Goal: Navigation & Orientation: Understand site structure

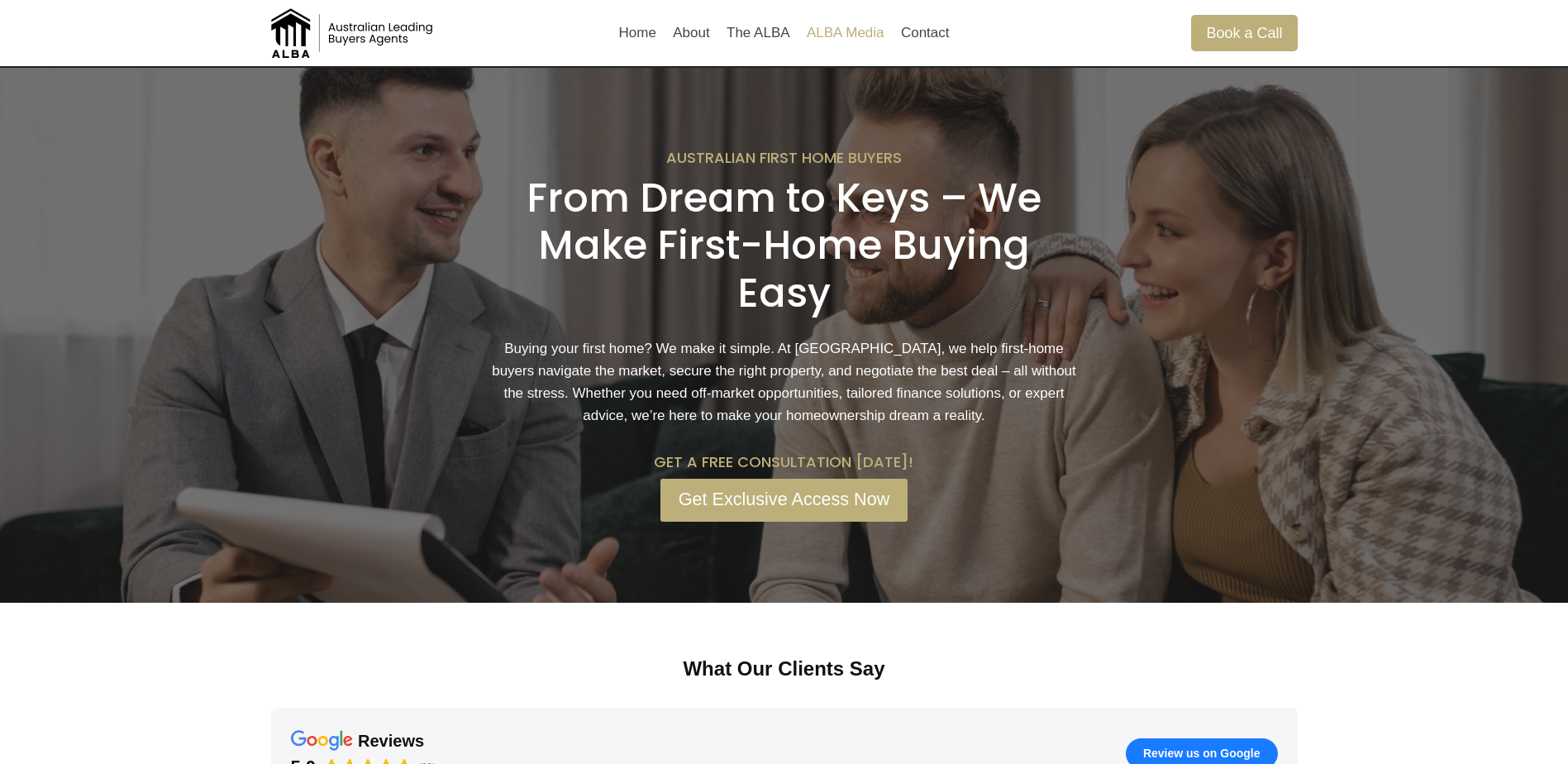
click at [824, 30] on link "ALBA Media" at bounding box center [845, 33] width 94 height 40
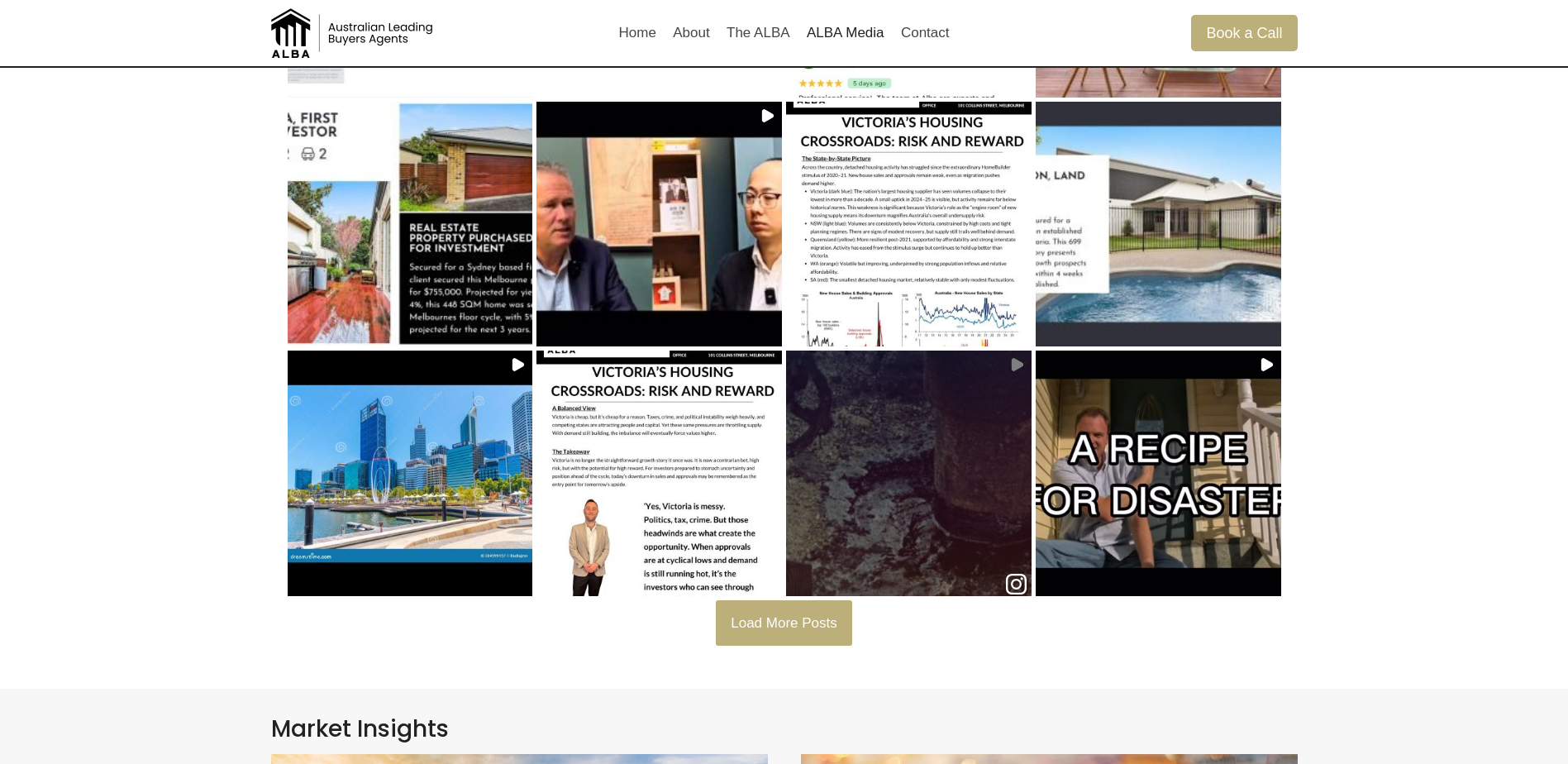
scroll to position [83, 0]
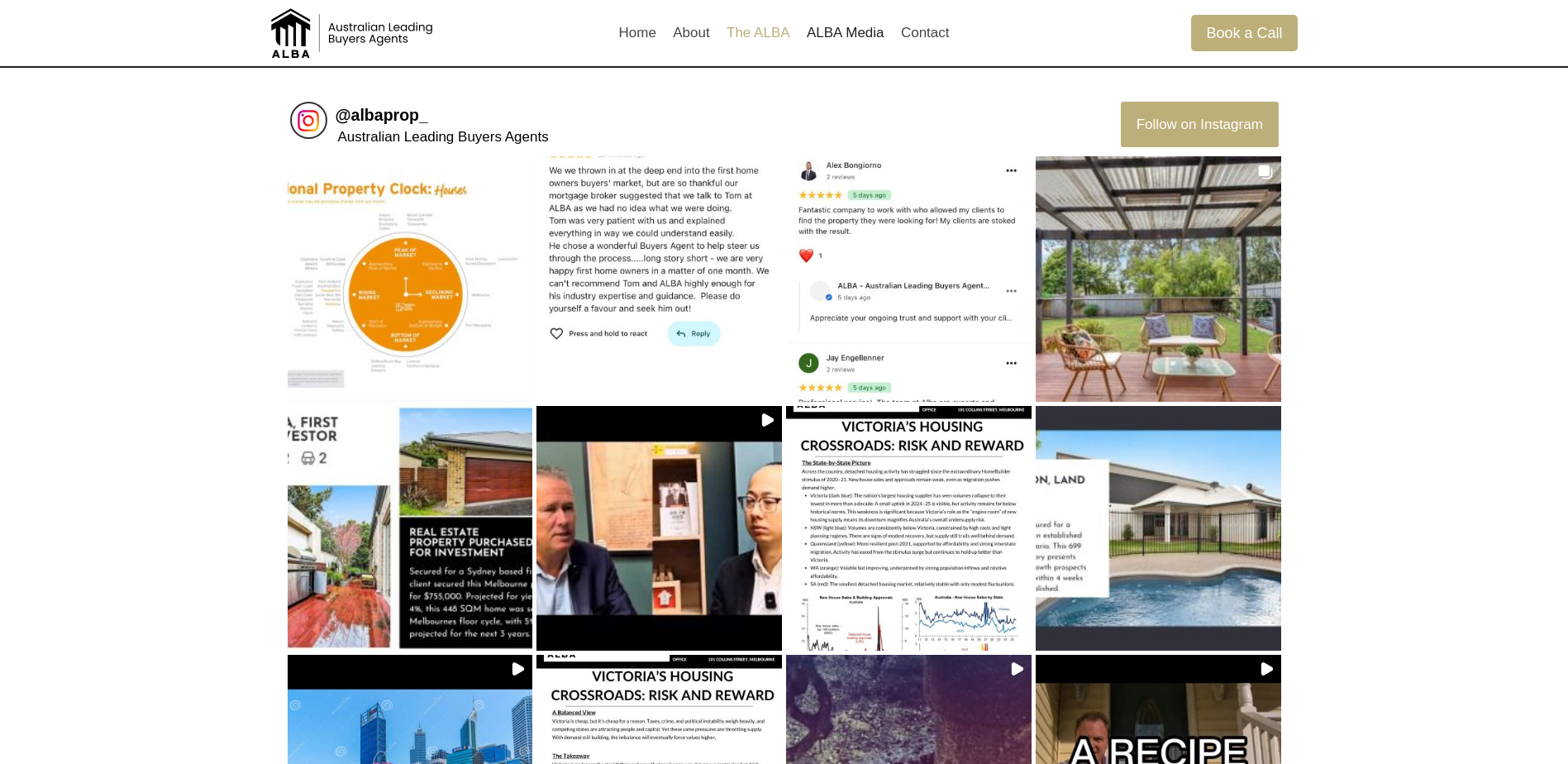
click at [744, 33] on link "The ALBA" at bounding box center [758, 33] width 80 height 40
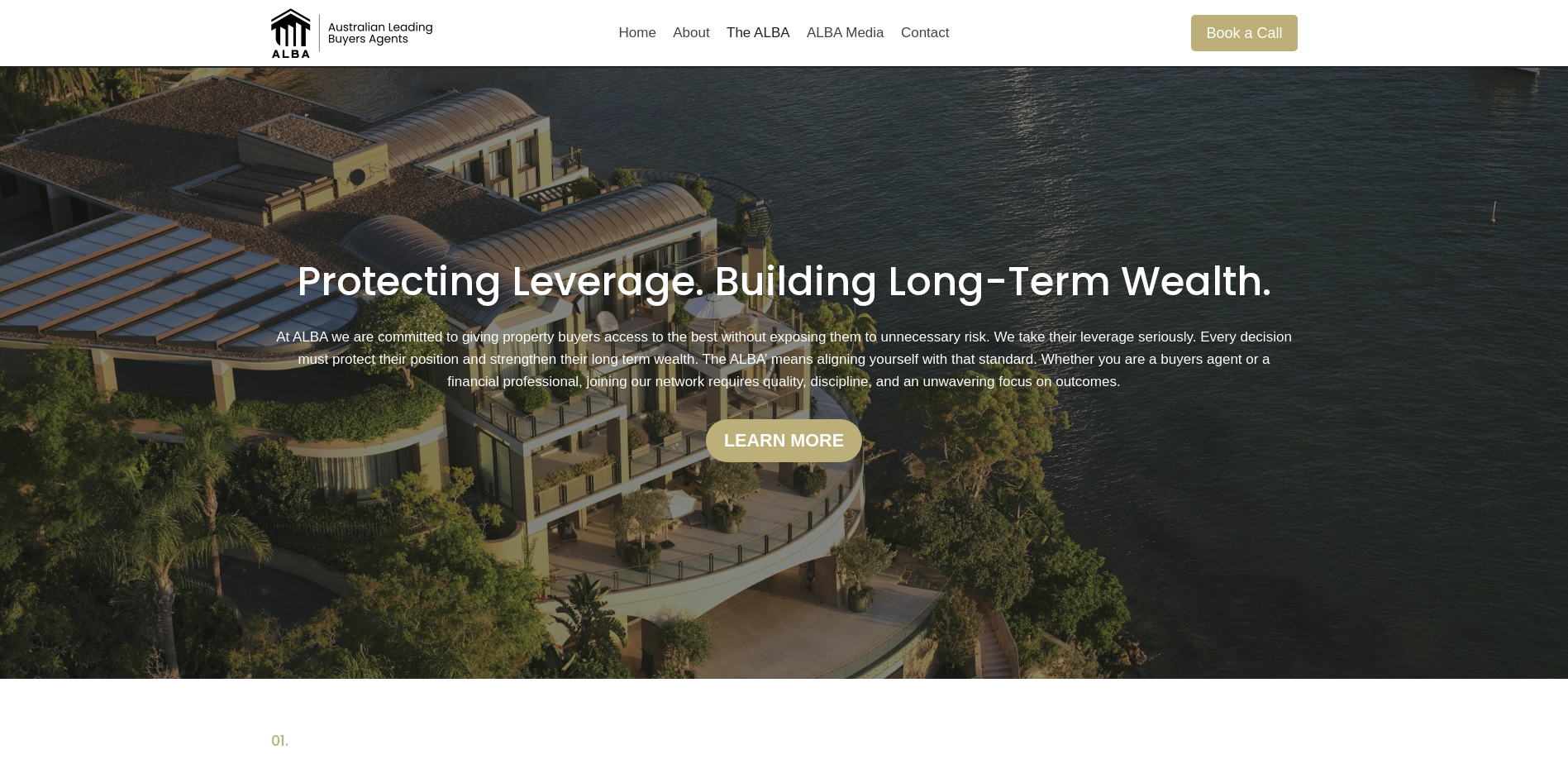
click at [694, 37] on link "About" at bounding box center [691, 33] width 54 height 40
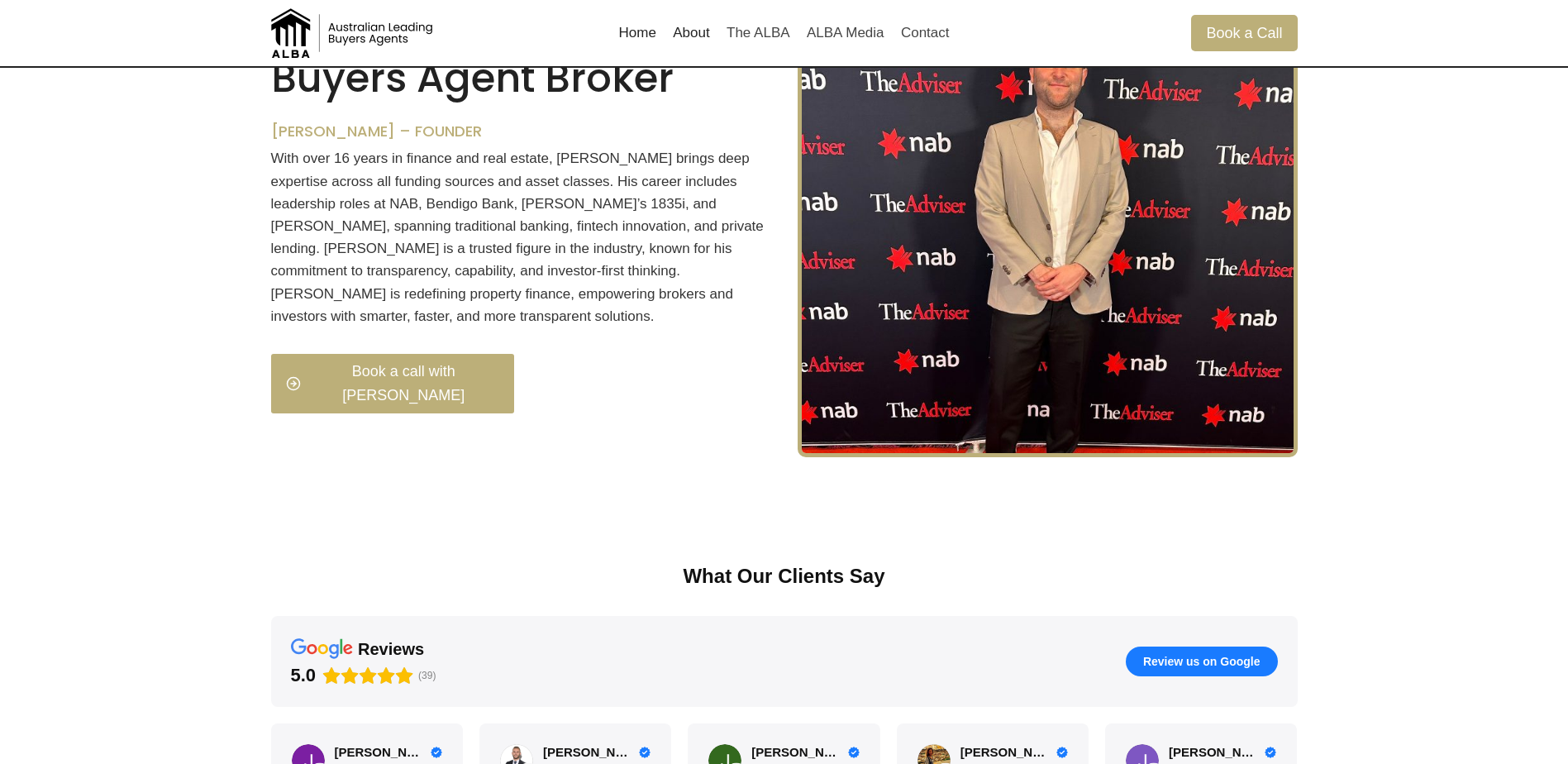
scroll to position [1650, 0]
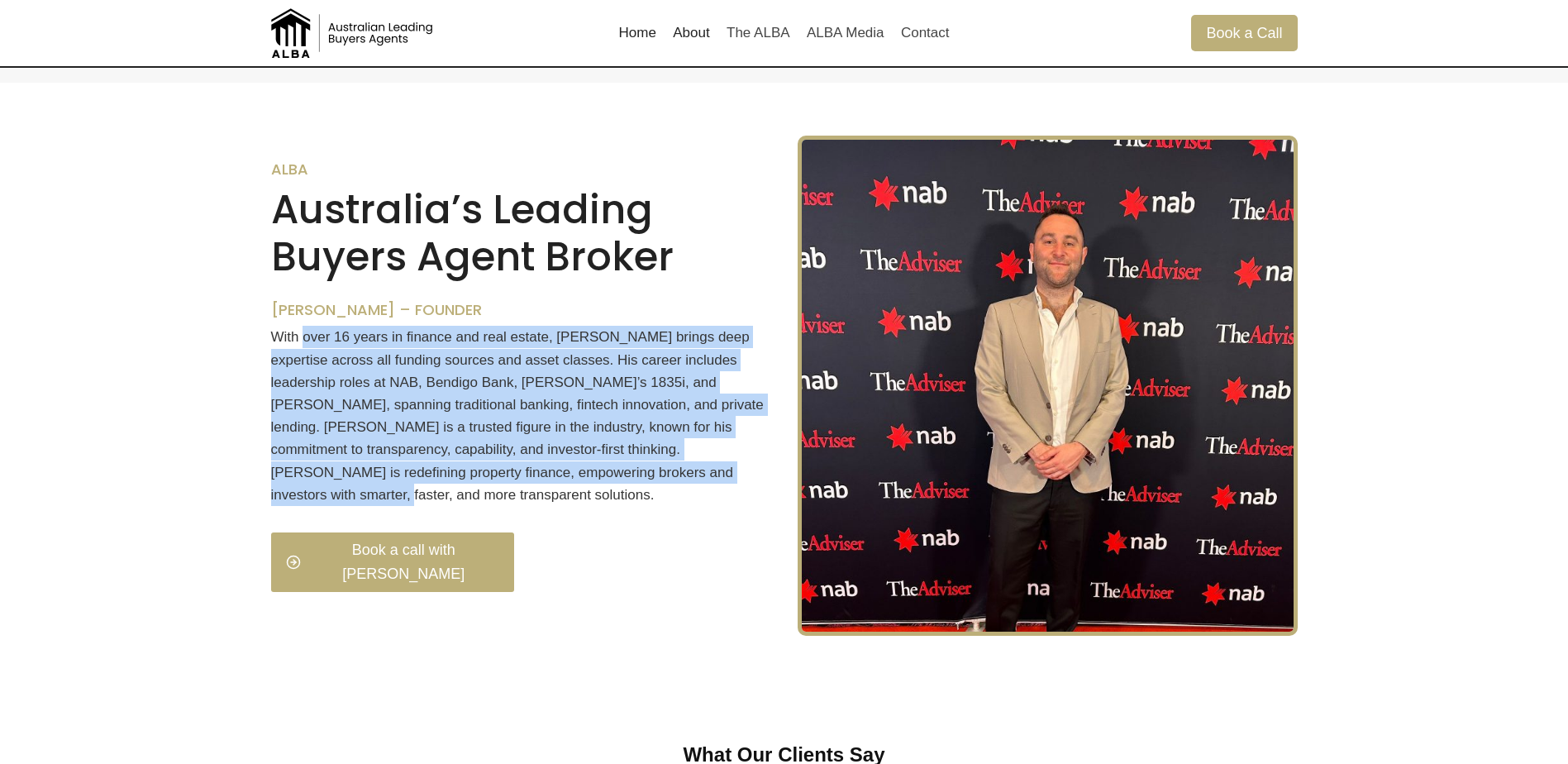
drag, startPoint x: 306, startPoint y: 367, endPoint x: 657, endPoint y: 502, distance: 376.1
click at [657, 502] on p "With over 16 years in finance and real estate, Thomas brings deep expertise acr…" at bounding box center [521, 415] width 500 height 180
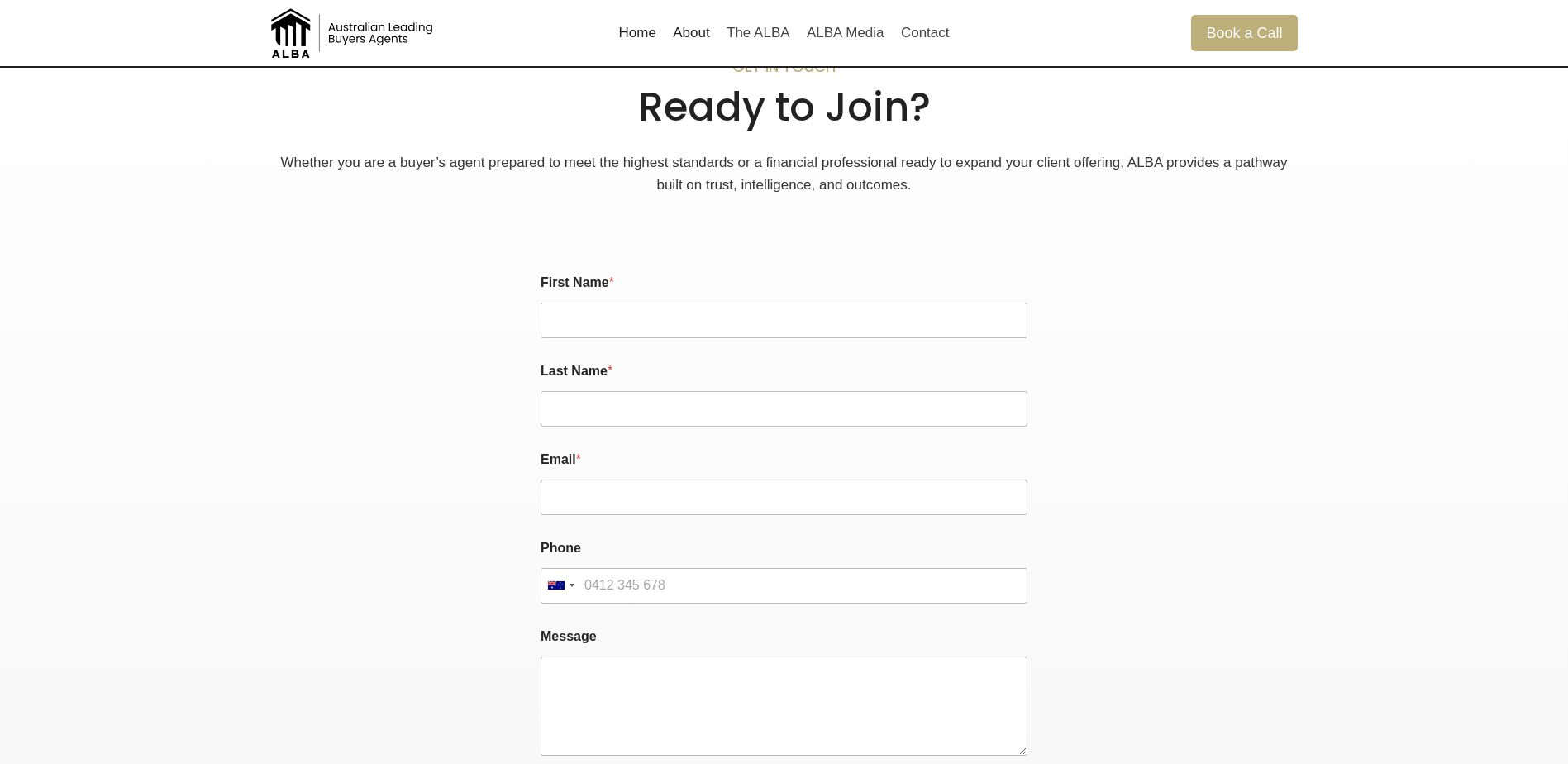
scroll to position [3970, 0]
